Goal: Information Seeking & Learning: Find specific fact

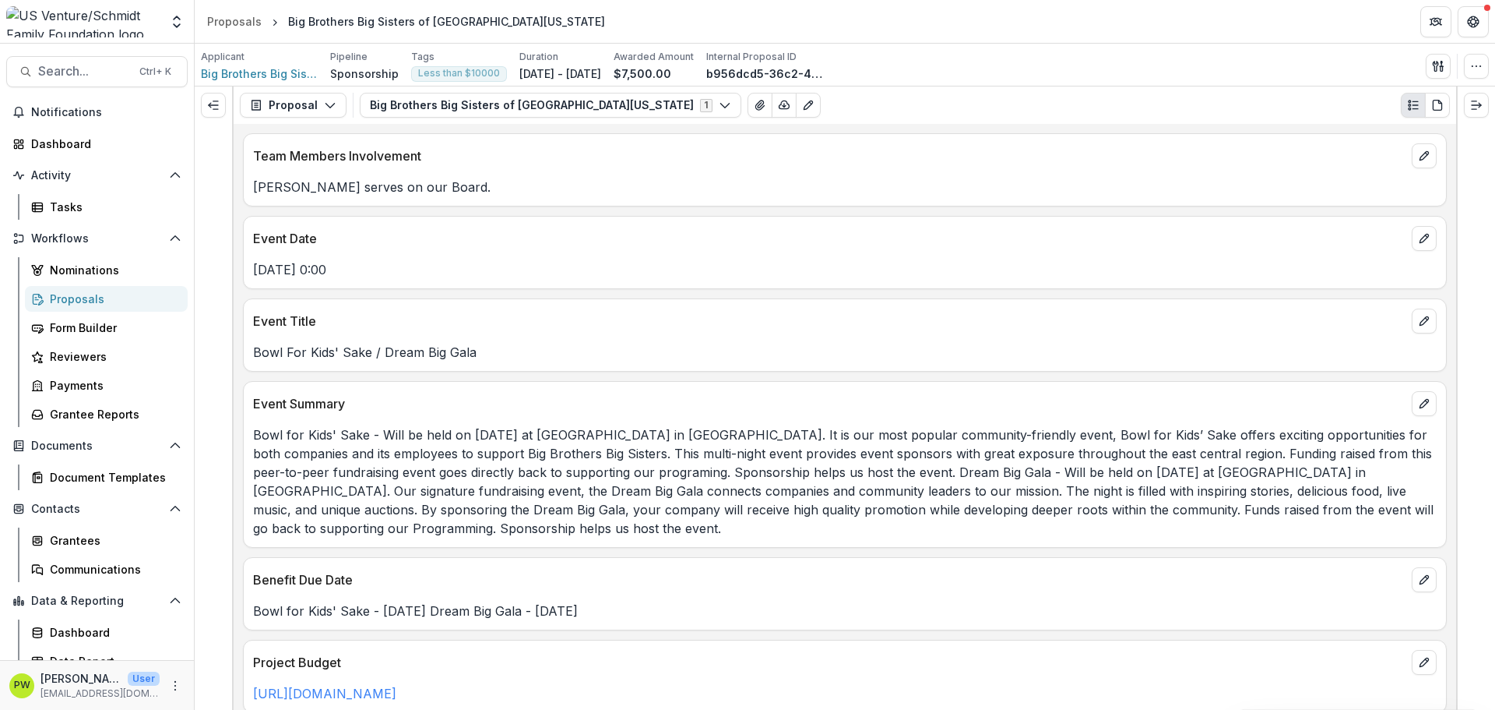
click at [357, 419] on div "Bowl for Kids' Sake - Will be held on [DATE] at [GEOGRAPHIC_DATA] in [GEOGRAPHI…" at bounding box center [845, 477] width 1203 height 122
click at [93, 296] on div "Proposals" at bounding box center [112, 299] width 125 height 16
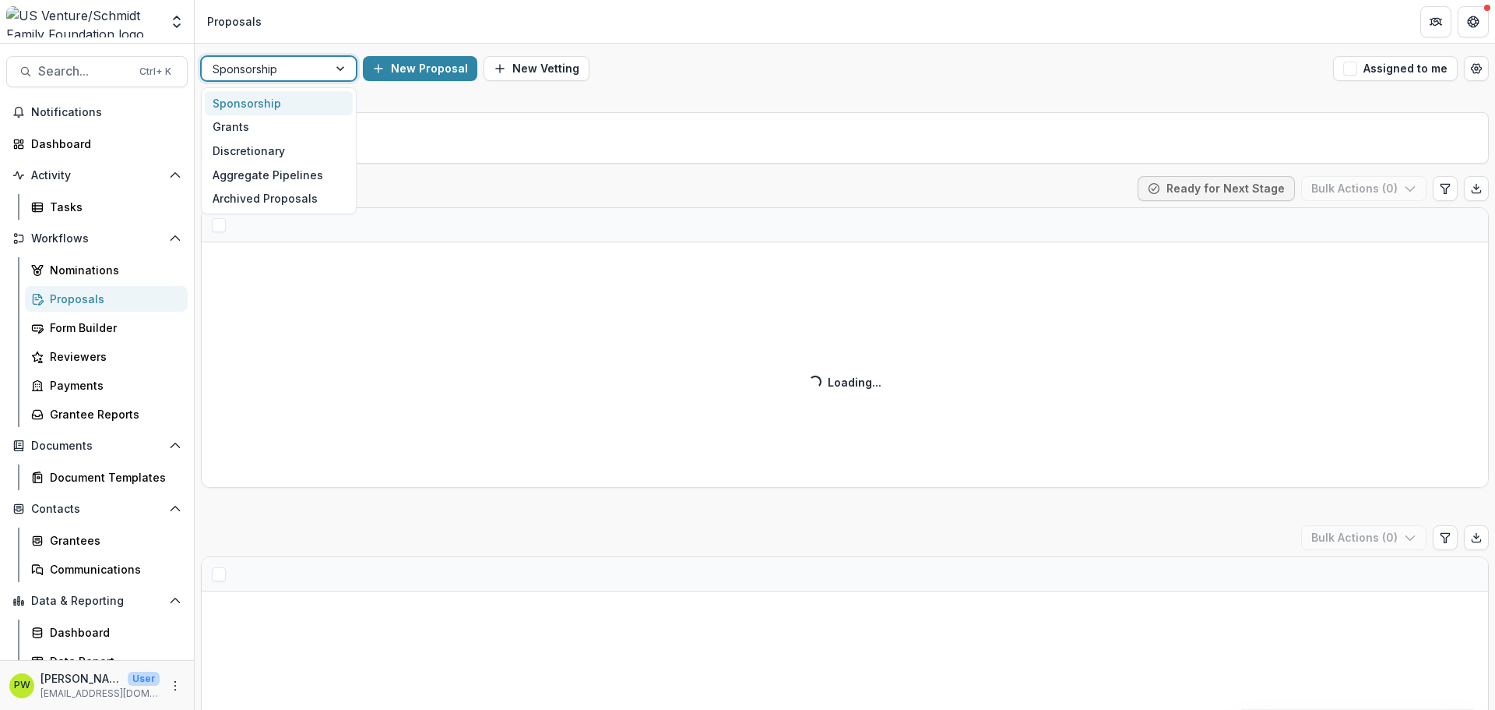
click at [309, 67] on div at bounding box center [265, 68] width 104 height 19
click at [313, 125] on div "Grants" at bounding box center [279, 127] width 148 height 24
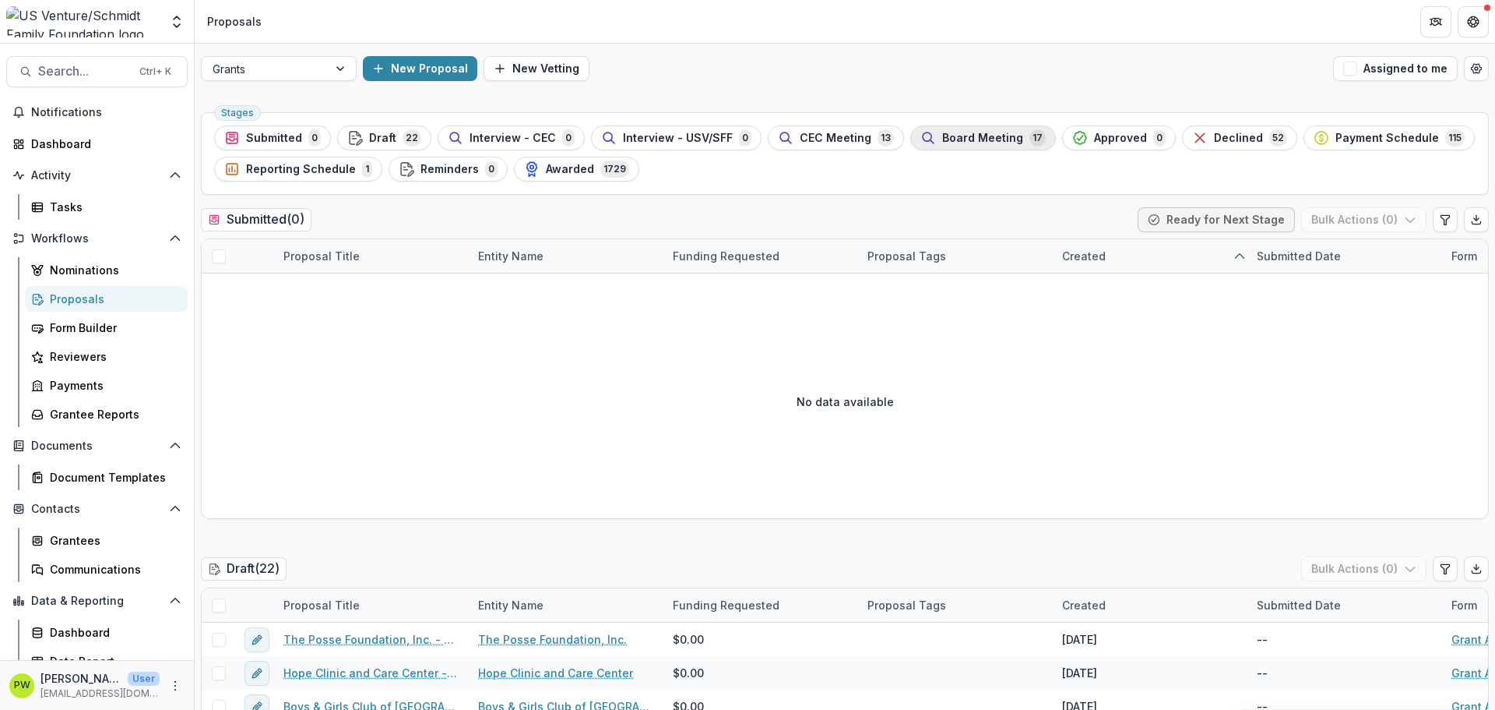
click at [974, 143] on span "Board Meeting" at bounding box center [982, 138] width 81 height 13
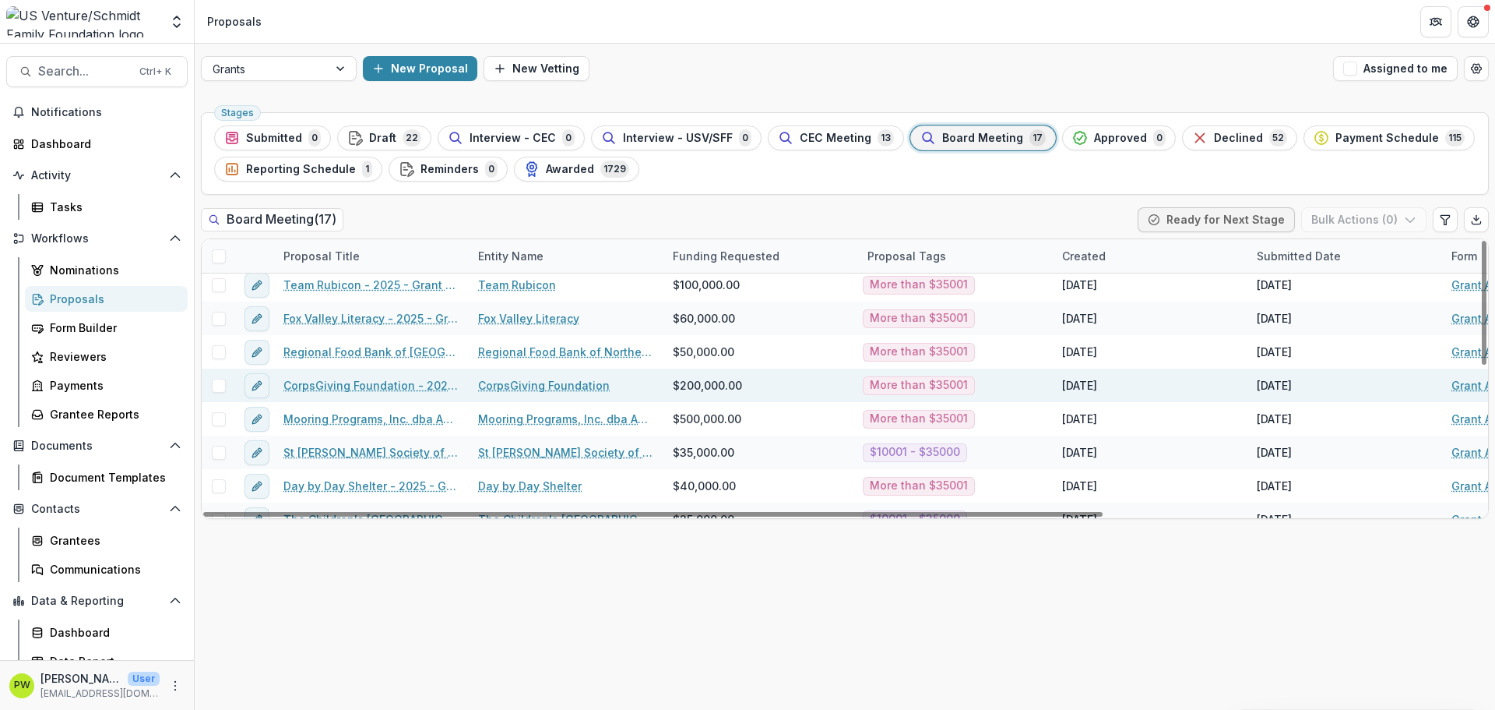
scroll to position [234, 0]
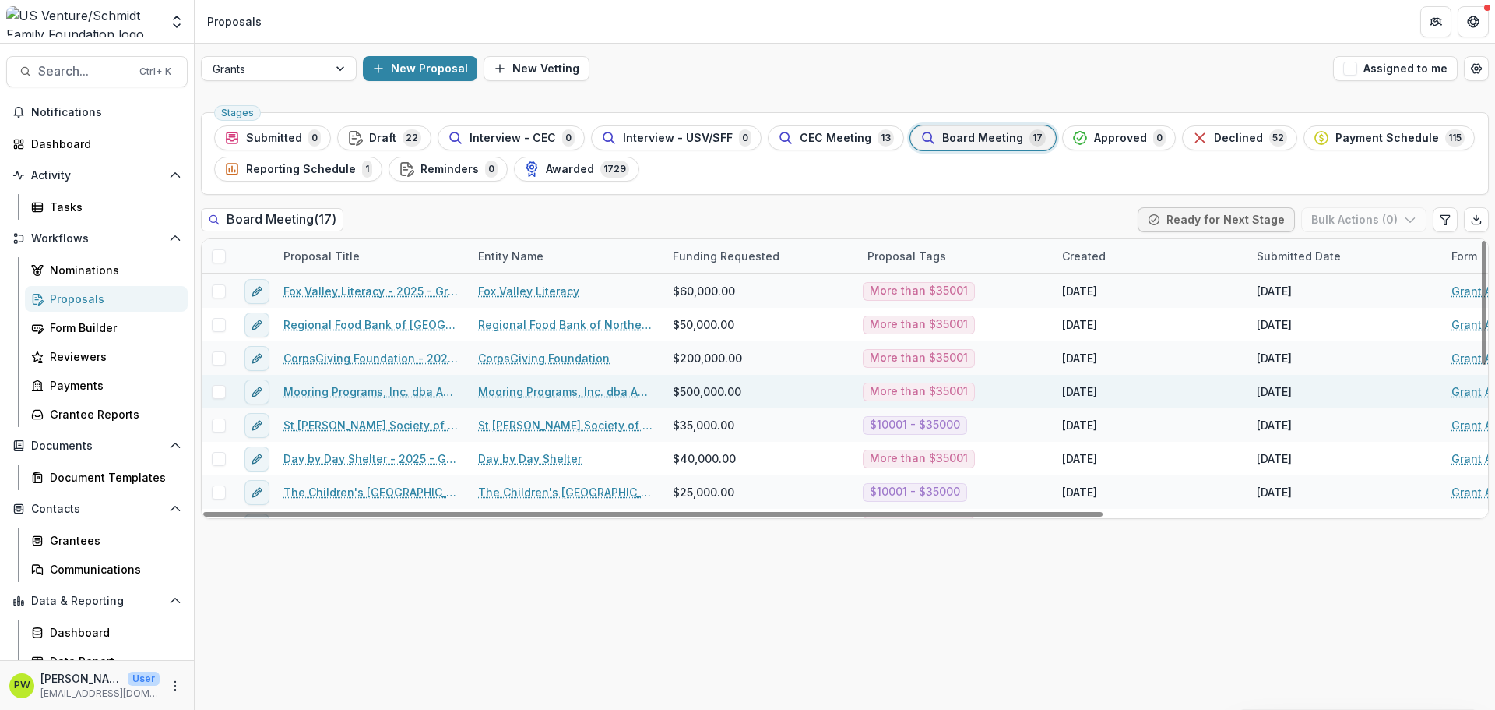
click at [386, 395] on link "Mooring Programs, Inc. dba Apricity - 2025 - Grant Application" at bounding box center [372, 391] width 176 height 16
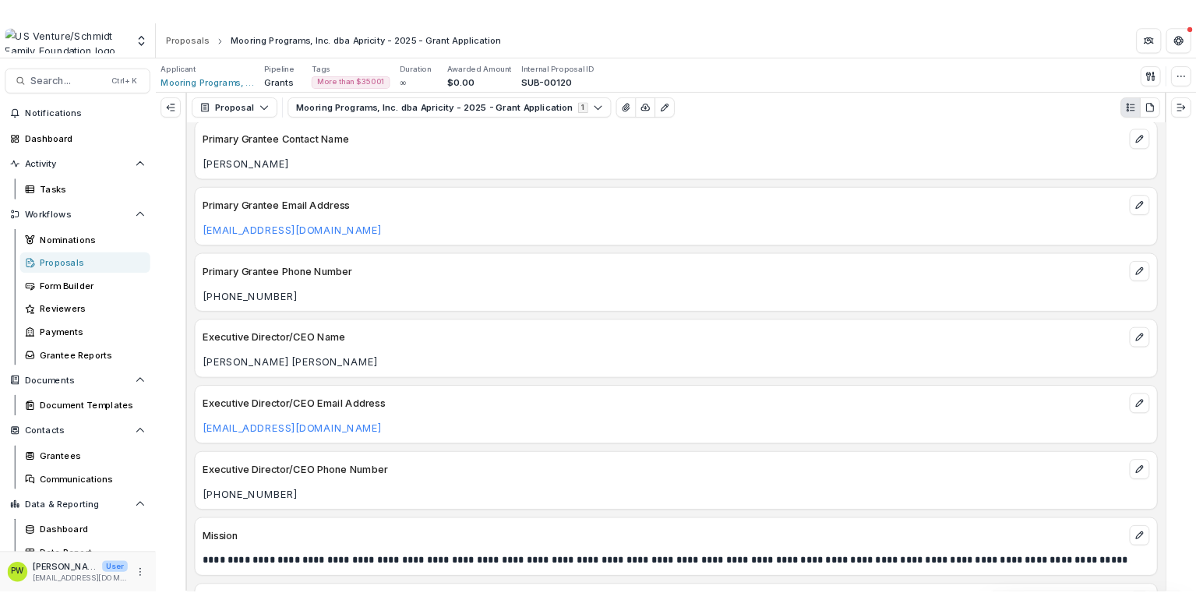
scroll to position [467, 0]
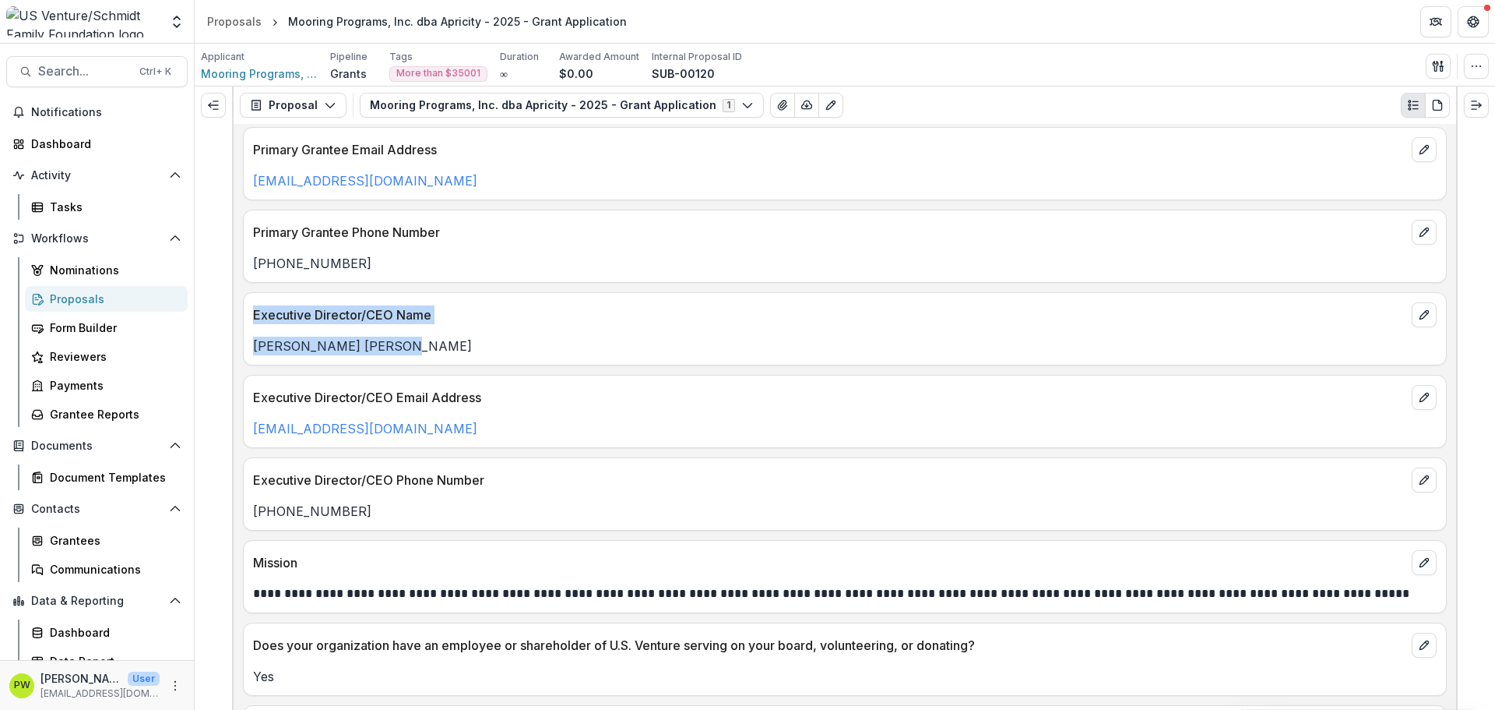
drag, startPoint x: 403, startPoint y: 352, endPoint x: 245, endPoint y: 315, distance: 162.5
click at [245, 315] on div "Executive Director/CEO Name [PERSON_NAME] [PERSON_NAME]" at bounding box center [845, 328] width 1204 height 73
copy div "Executive Director/CEO Name [PERSON_NAME] [PERSON_NAME]"
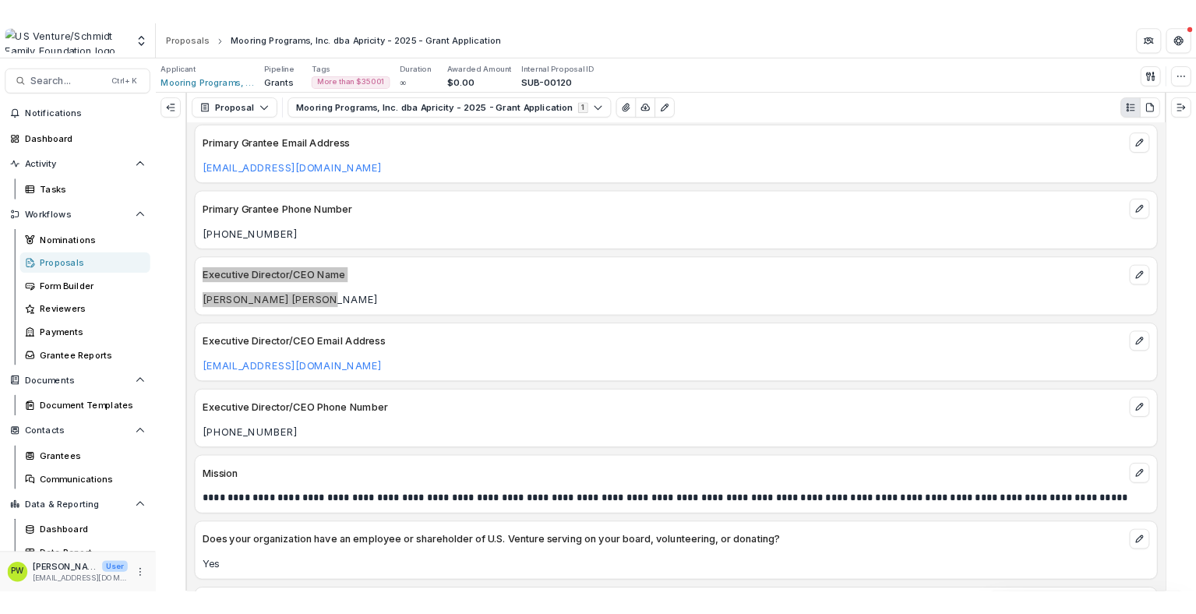
scroll to position [486, 0]
